Goal: Check status

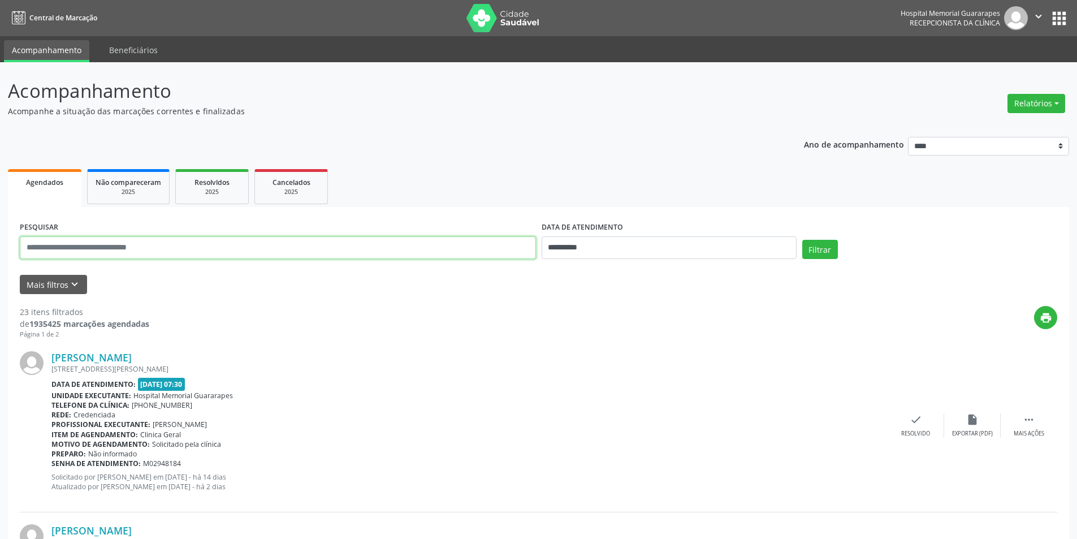
click at [175, 251] on input "text" at bounding box center [278, 247] width 516 height 23
type input "**********"
click at [612, 249] on input "**********" at bounding box center [669, 247] width 255 height 23
click at [818, 260] on div "Filtrar" at bounding box center [930, 253] width 261 height 27
click at [820, 256] on button "Filtrar" at bounding box center [821, 249] width 36 height 19
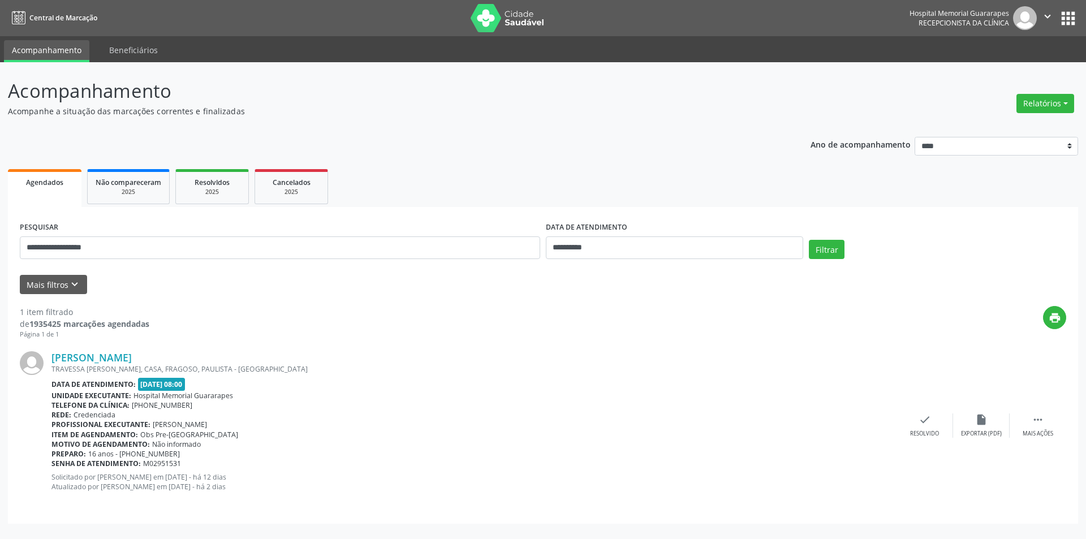
click at [167, 379] on span "[DATE] 08:00" at bounding box center [162, 384] width 48 height 13
click at [359, 235] on div "**********" at bounding box center [280, 243] width 526 height 48
click at [67, 294] on button "Mais filtros keyboard_arrow_down" at bounding box center [53, 285] width 67 height 20
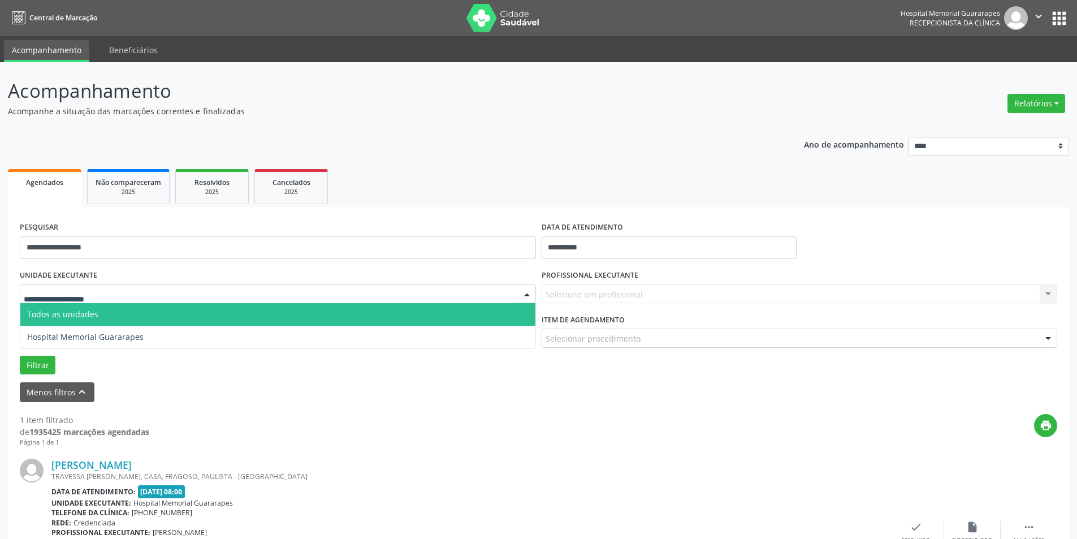
click at [248, 292] on div at bounding box center [278, 293] width 516 height 19
click at [248, 292] on input "text" at bounding box center [268, 299] width 489 height 23
click at [600, 309] on div "PROFISSIONAL EXECUTANTE Selecione um profissional Nenhum resultado encontrado p…" at bounding box center [800, 289] width 522 height 44
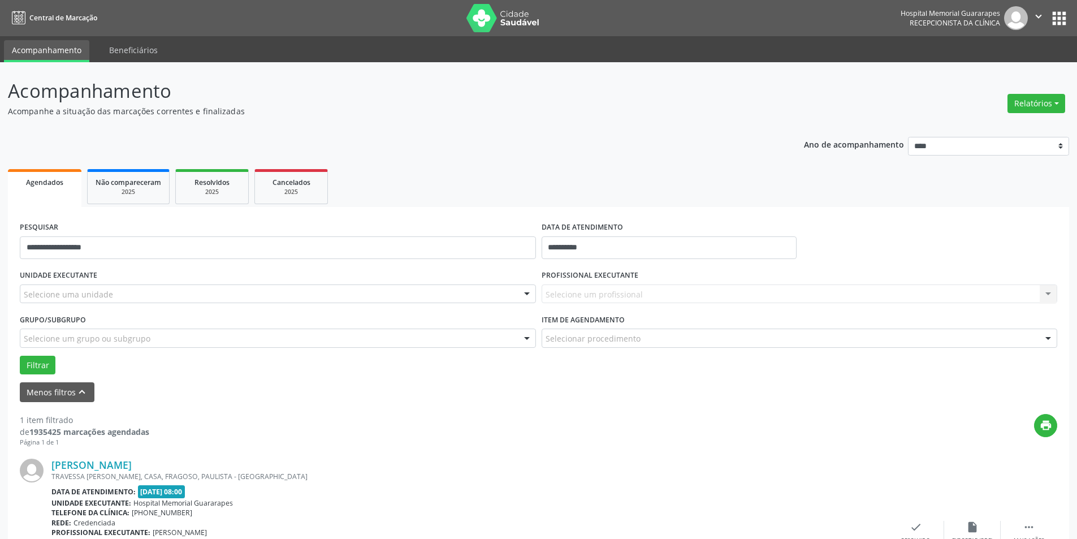
click at [597, 289] on div "Selecione um profissional Nenhum resultado encontrado para: " " Não há nenhuma …" at bounding box center [800, 293] width 516 height 19
click at [639, 294] on div "Selecione um profissional Nenhum resultado encontrado para: " " Não há nenhuma …" at bounding box center [800, 293] width 516 height 19
drag, startPoint x: 824, startPoint y: 322, endPoint x: 750, endPoint y: 322, distance: 74.1
click at [826, 322] on div "Item de agendamento Selecionar procedimento #0000 - Alergologia #0001 - Angiolo…" at bounding box center [800, 329] width 516 height 36
drag, startPoint x: 393, startPoint y: 267, endPoint x: 384, endPoint y: 284, distance: 19.7
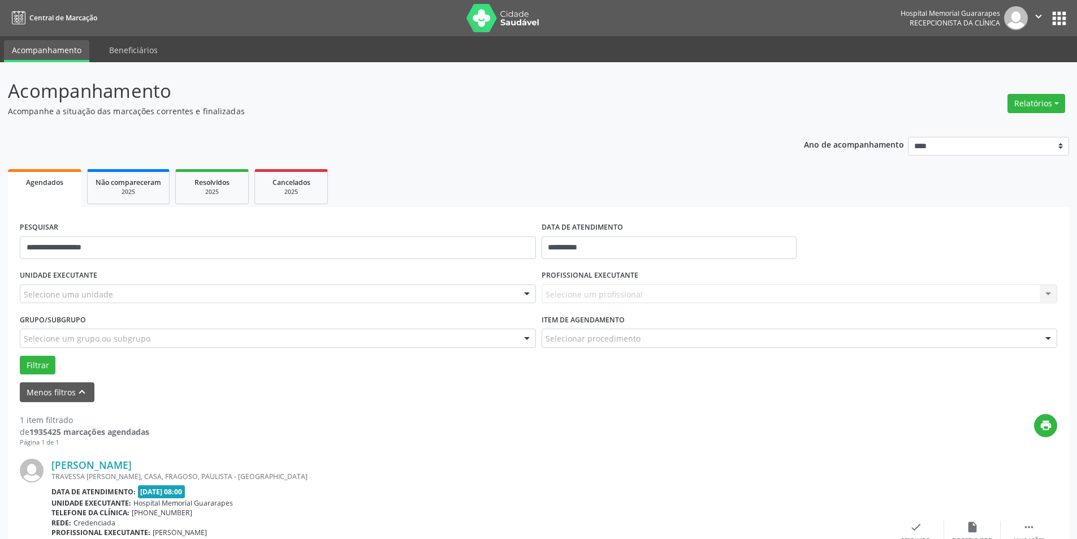
click at [391, 269] on div "UNIDADE EXECUTANTE Selecione uma unidade Todos as unidades Hospital Memorial Gu…" at bounding box center [278, 289] width 522 height 44
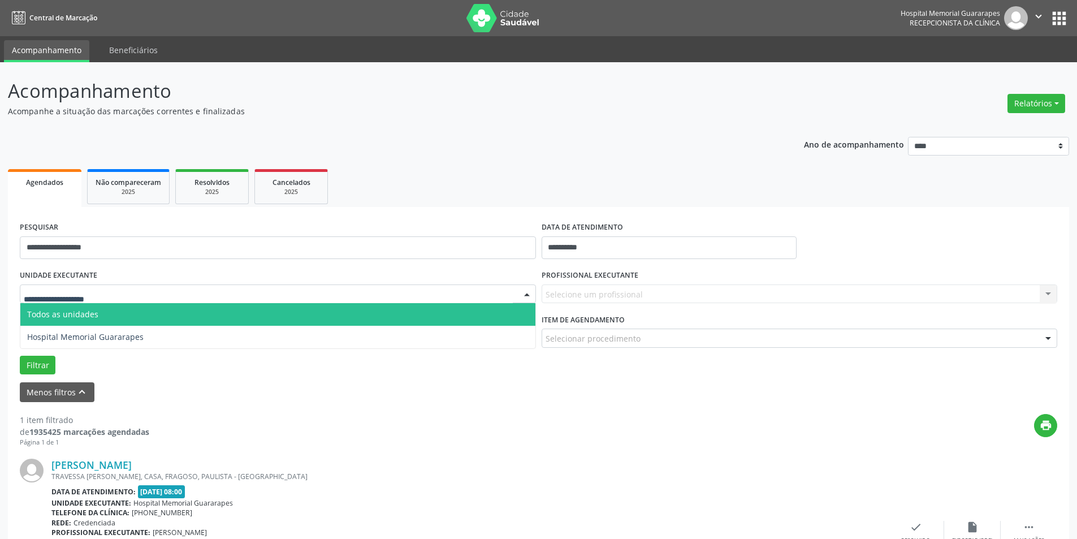
drag, startPoint x: 381, startPoint y: 288, endPoint x: 377, endPoint y: 292, distance: 6.0
click at [378, 291] on div at bounding box center [278, 293] width 516 height 19
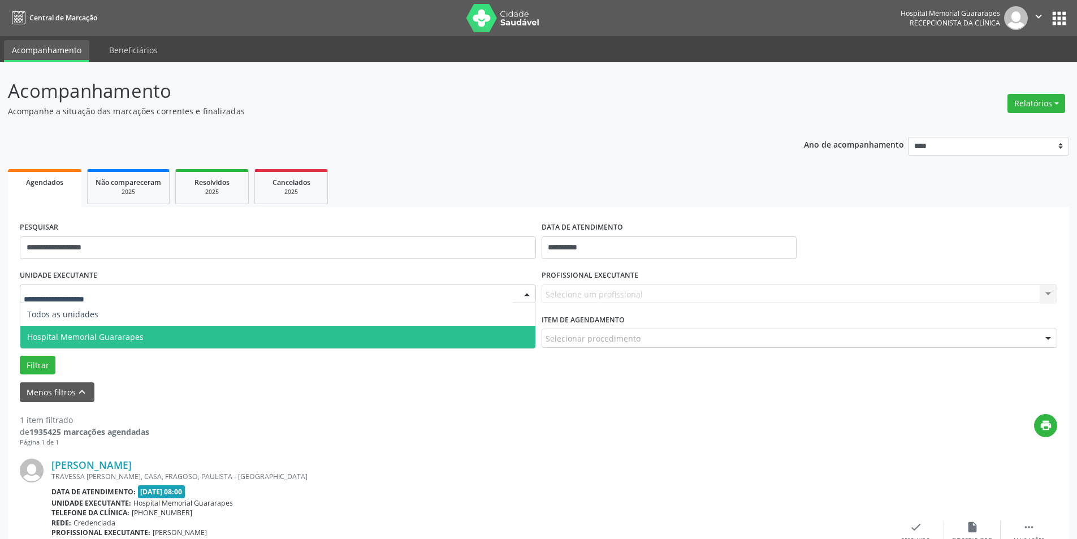
click at [353, 329] on span "Hospital Memorial Guararapes" at bounding box center [277, 337] width 515 height 23
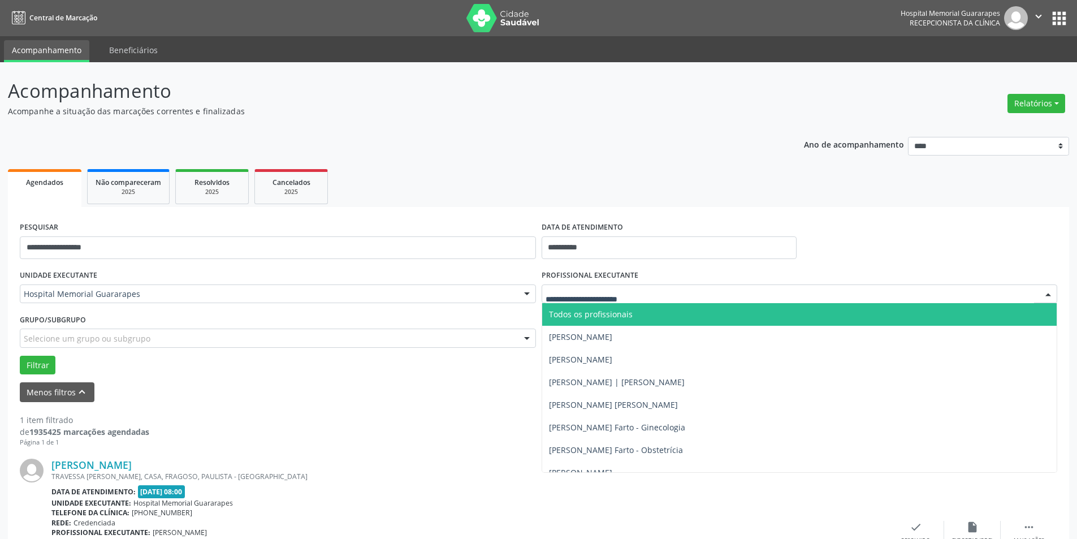
click at [627, 286] on div at bounding box center [800, 293] width 516 height 19
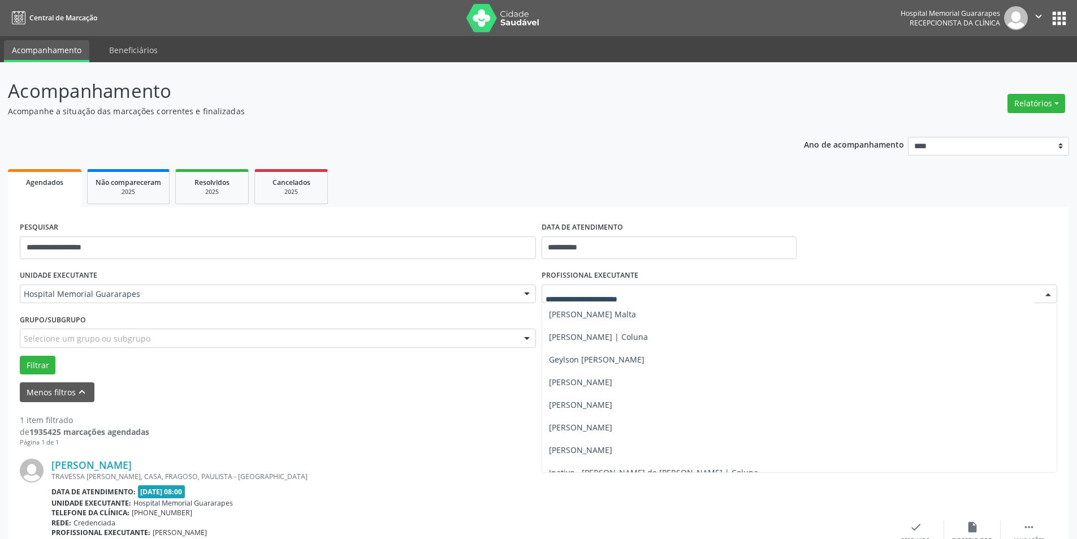
scroll to position [509, 0]
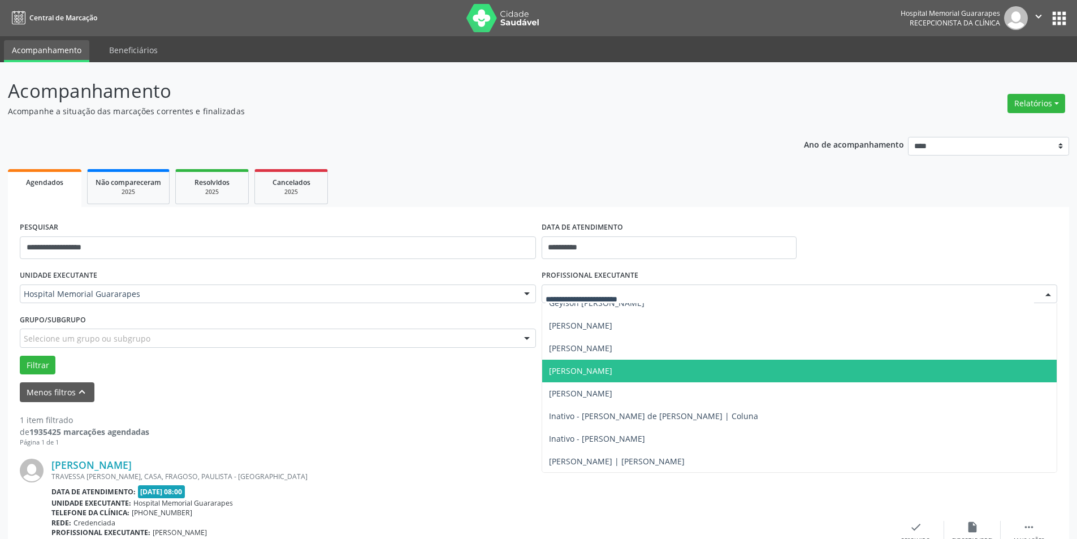
click at [613, 368] on span "[PERSON_NAME]" at bounding box center [580, 370] width 63 height 11
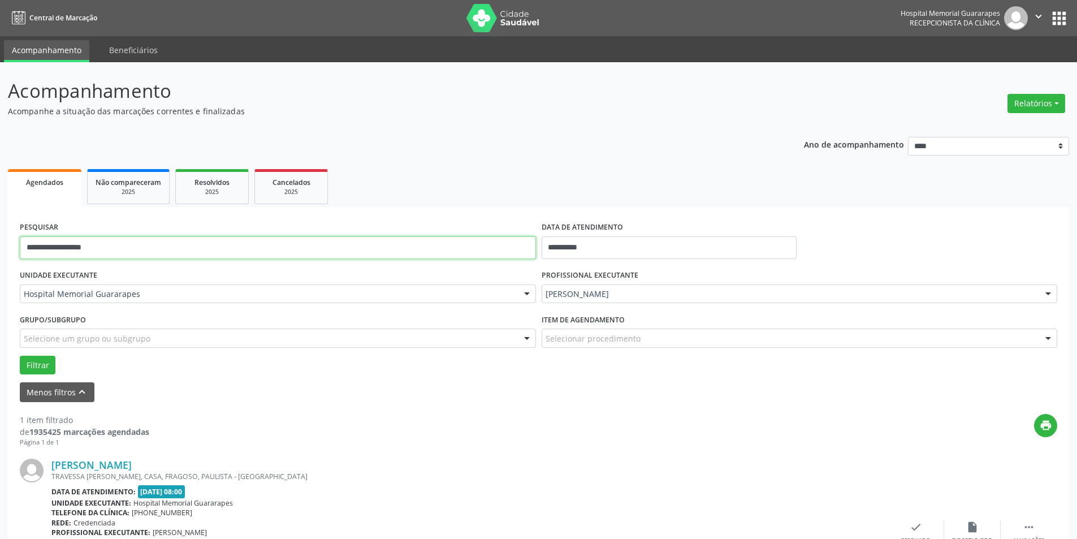
drag, startPoint x: 176, startPoint y: 241, endPoint x: 0, endPoint y: 258, distance: 177.3
click at [0, 258] on div "**********" at bounding box center [538, 350] width 1077 height 577
click at [29, 370] on button "Filtrar" at bounding box center [38, 365] width 36 height 19
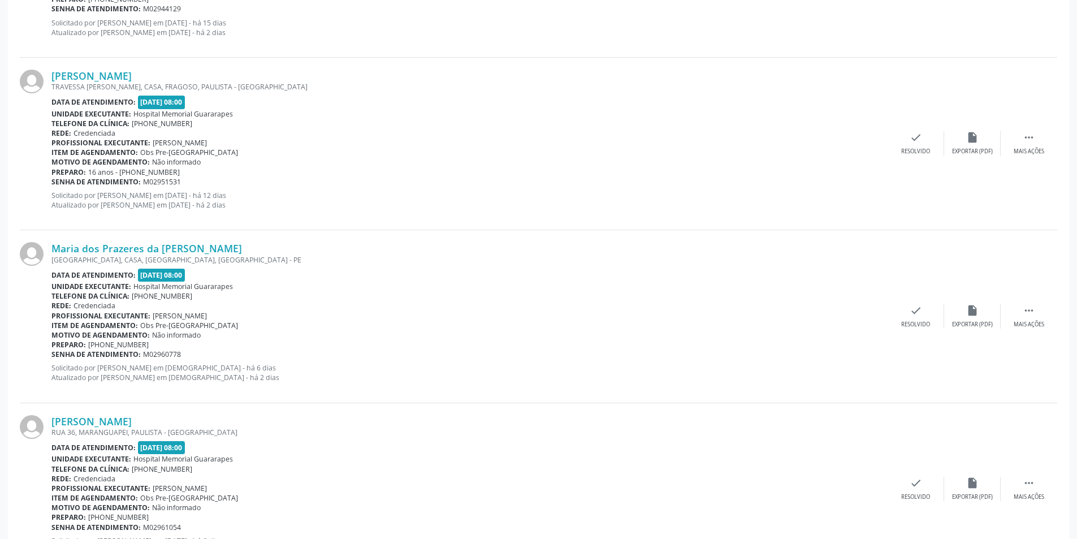
scroll to position [564, 0]
